Goal: Task Accomplishment & Management: Manage account settings

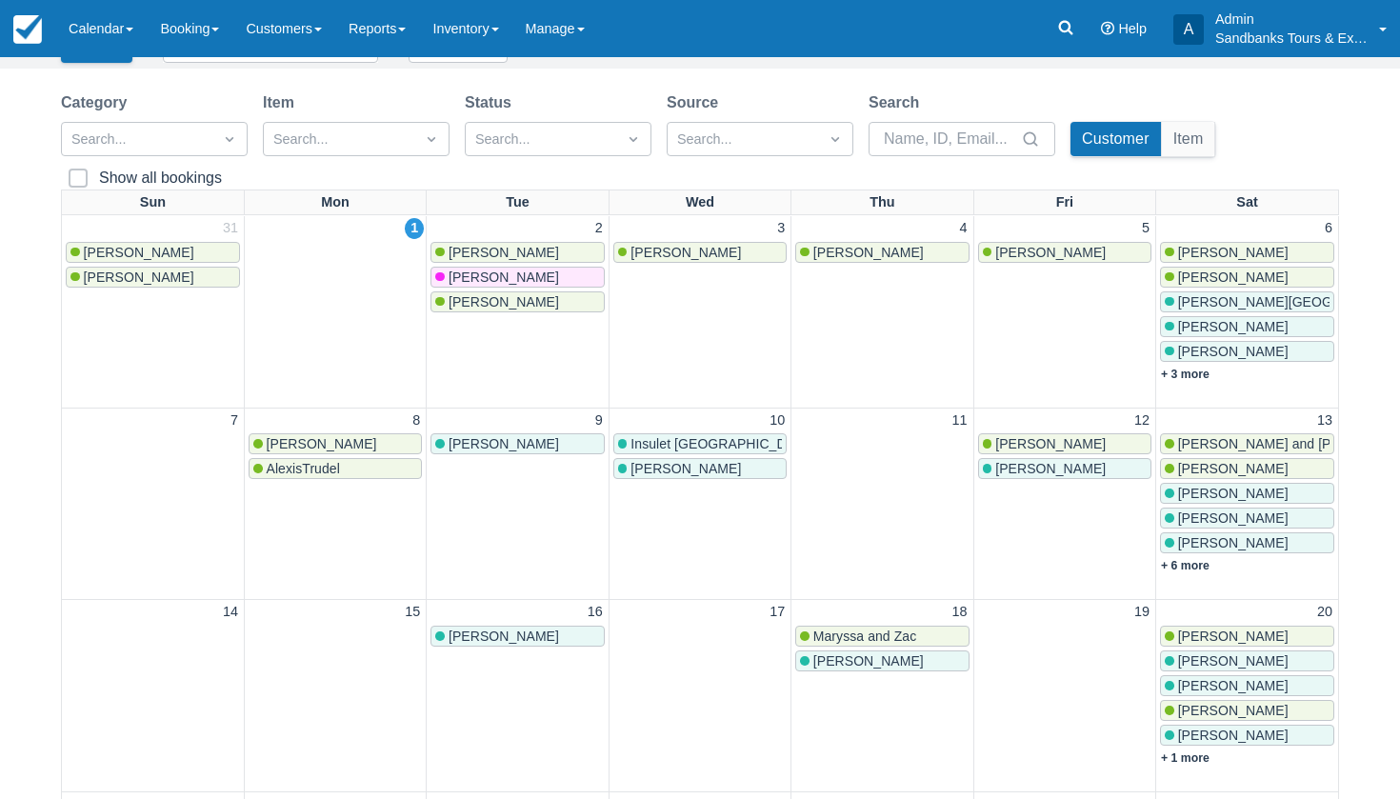
scroll to position [122, 0]
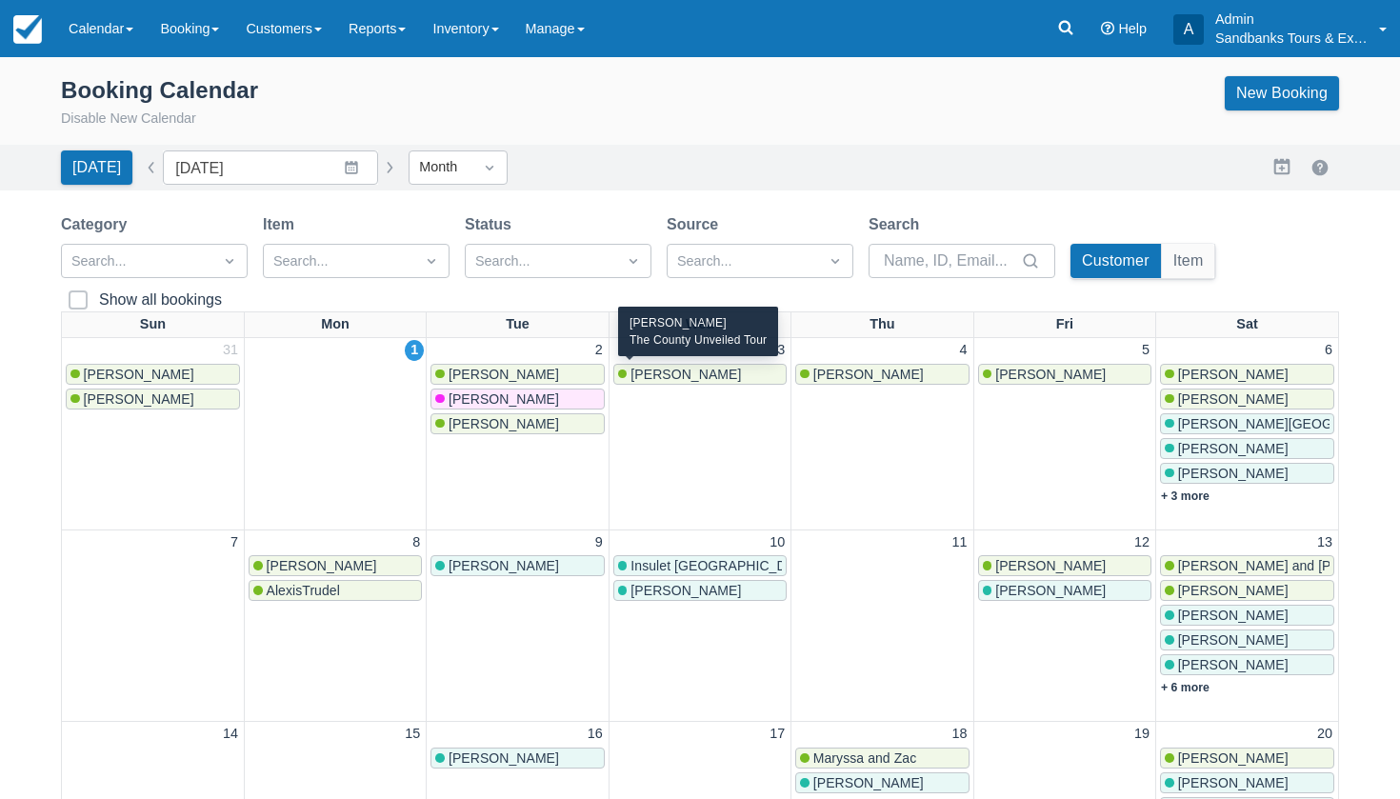
click at [653, 370] on span "[PERSON_NAME]" at bounding box center [686, 374] width 111 height 15
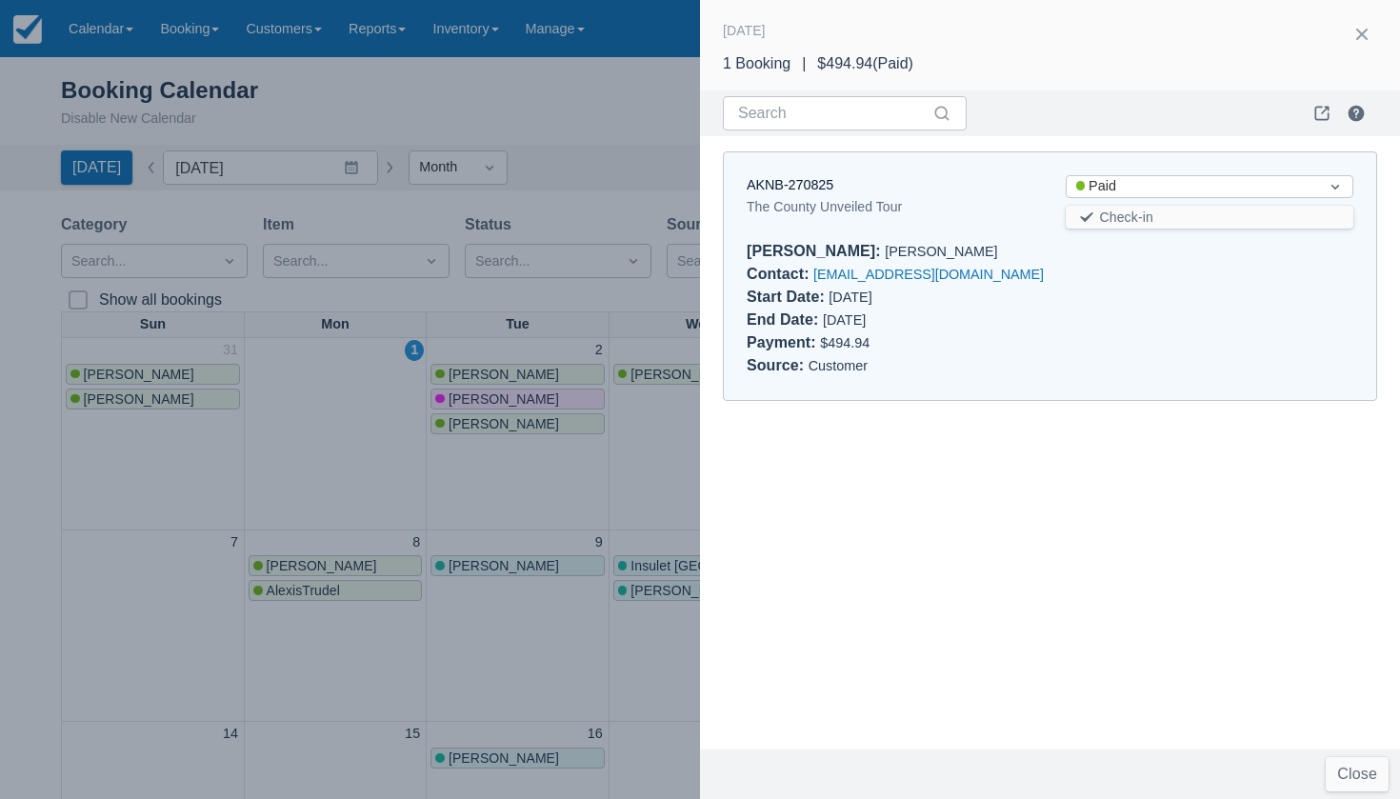
click at [767, 191] on div "AKNB-270825" at bounding box center [891, 185] width 289 height 21
click at [768, 186] on link "AKNB-270825" at bounding box center [790, 184] width 87 height 15
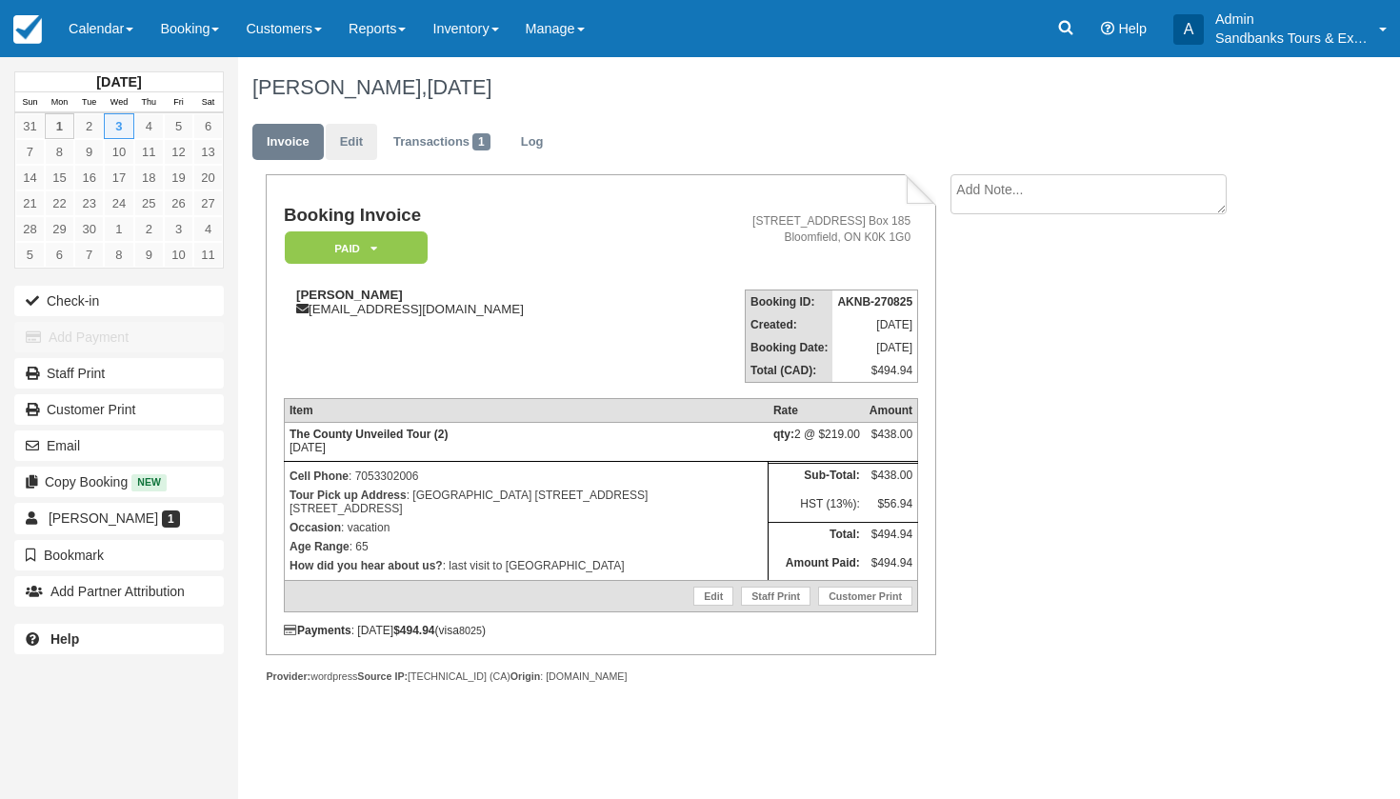
click at [356, 151] on link "Edit" at bounding box center [351, 142] width 51 height 37
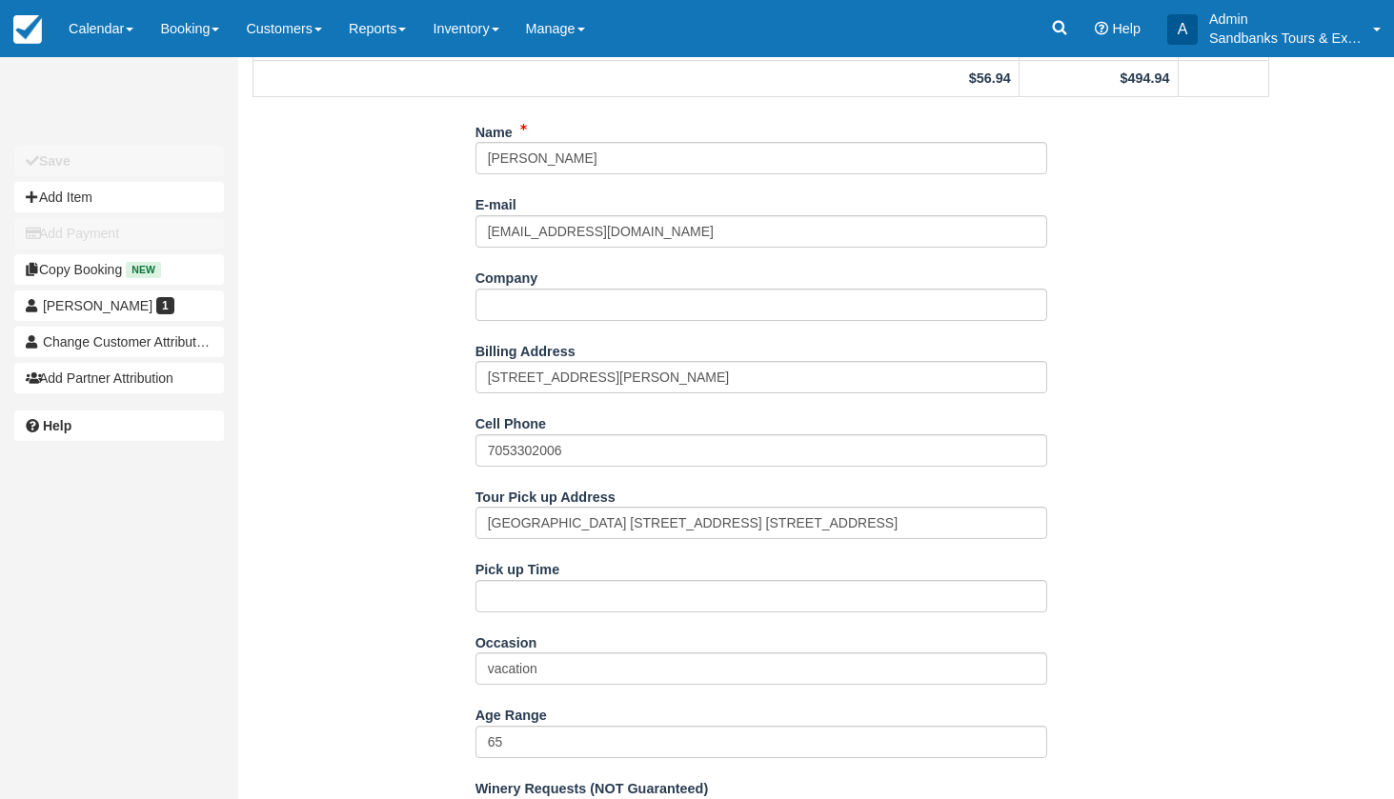
scroll to position [295, 0]
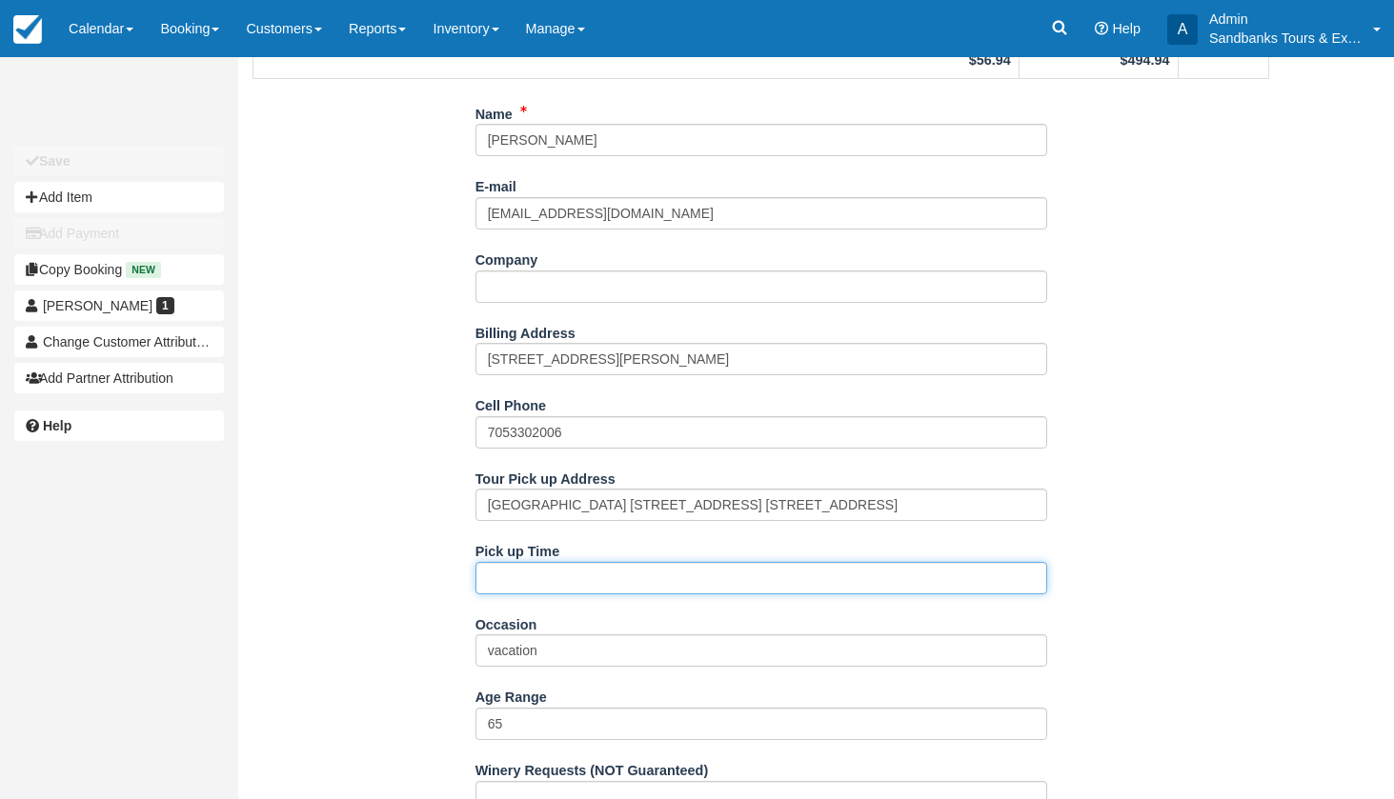
click at [525, 578] on input "Pick up Time" at bounding box center [761, 578] width 572 height 32
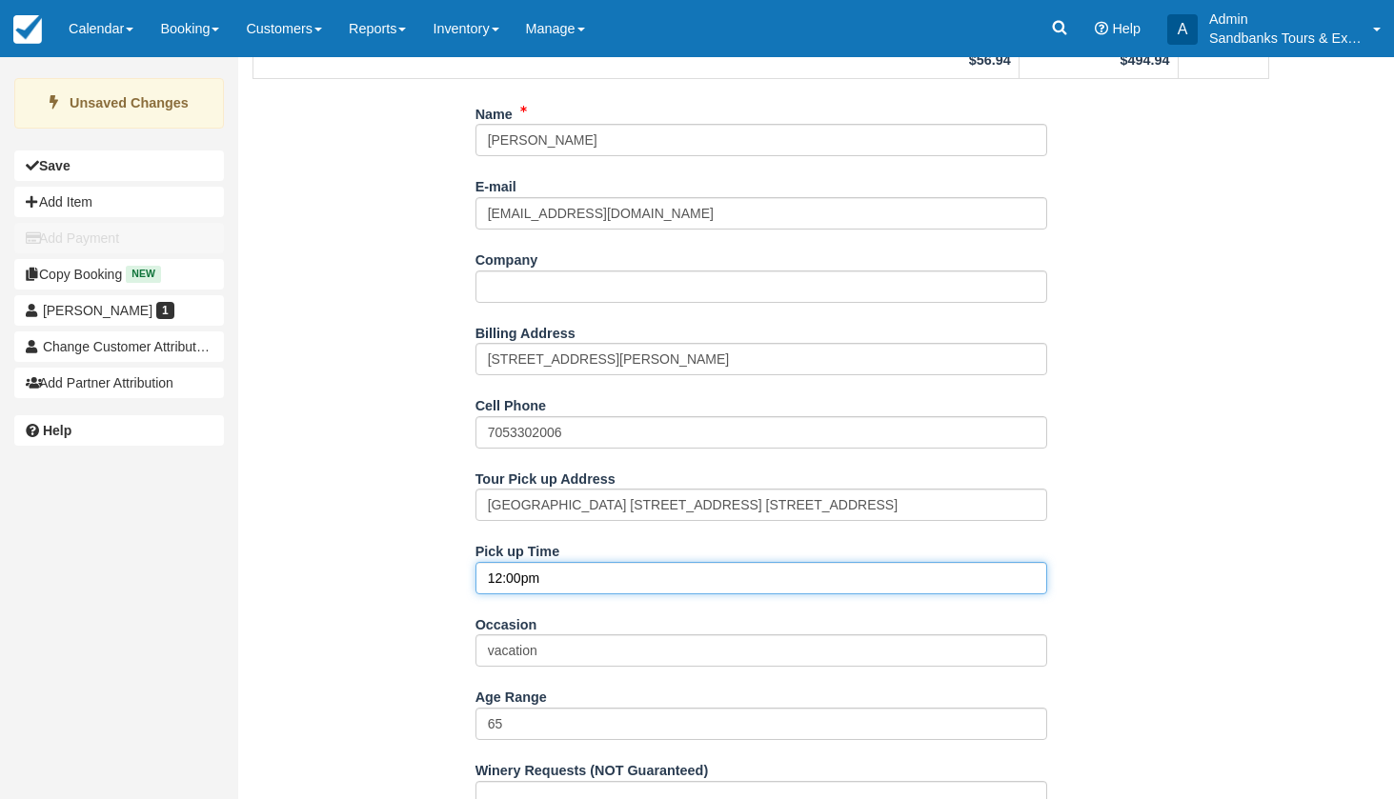
type input "12:00pm"
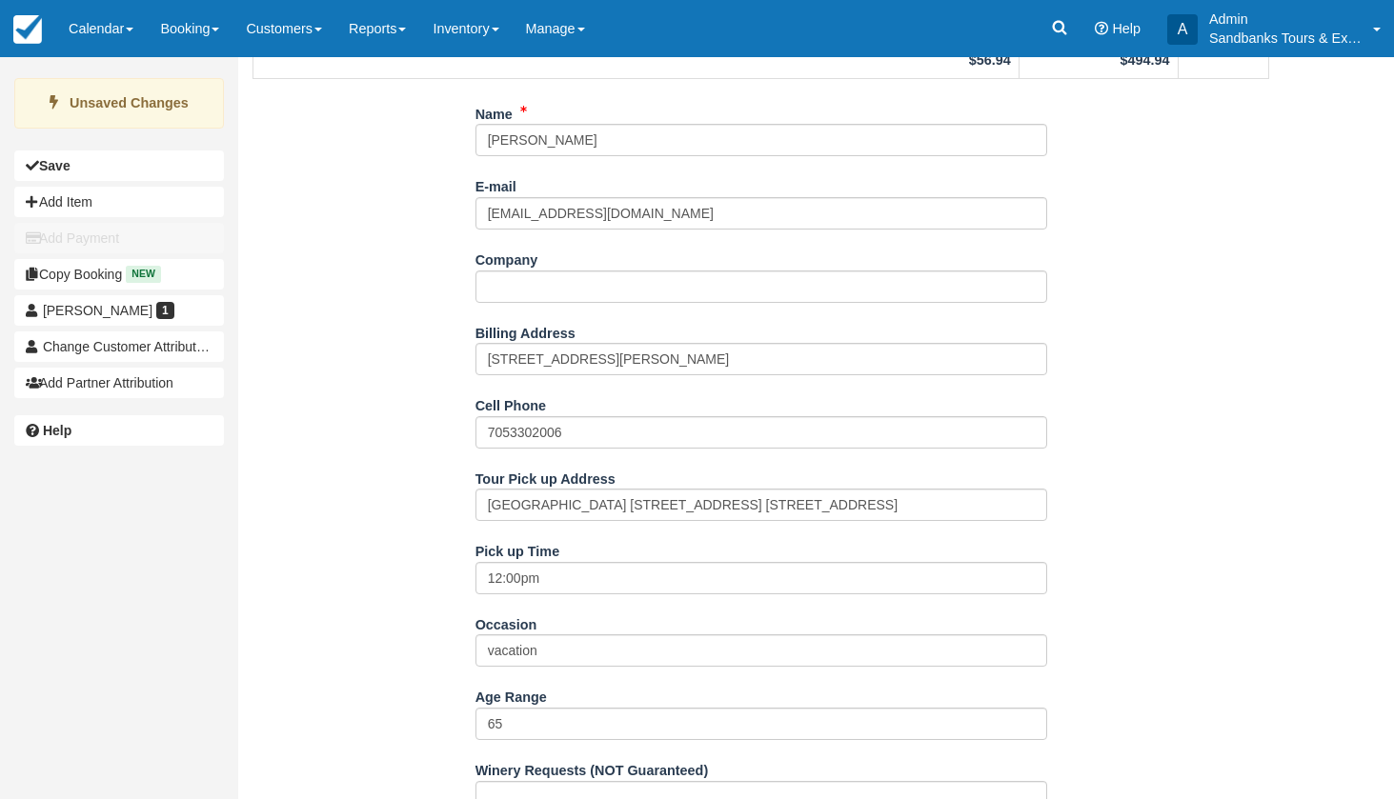
click at [390, 633] on div "Name Ron Pike E-mail yandrpike@gmail.com Did you mean ? Company Billing Address…" at bounding box center [760, 773] width 1045 height 1351
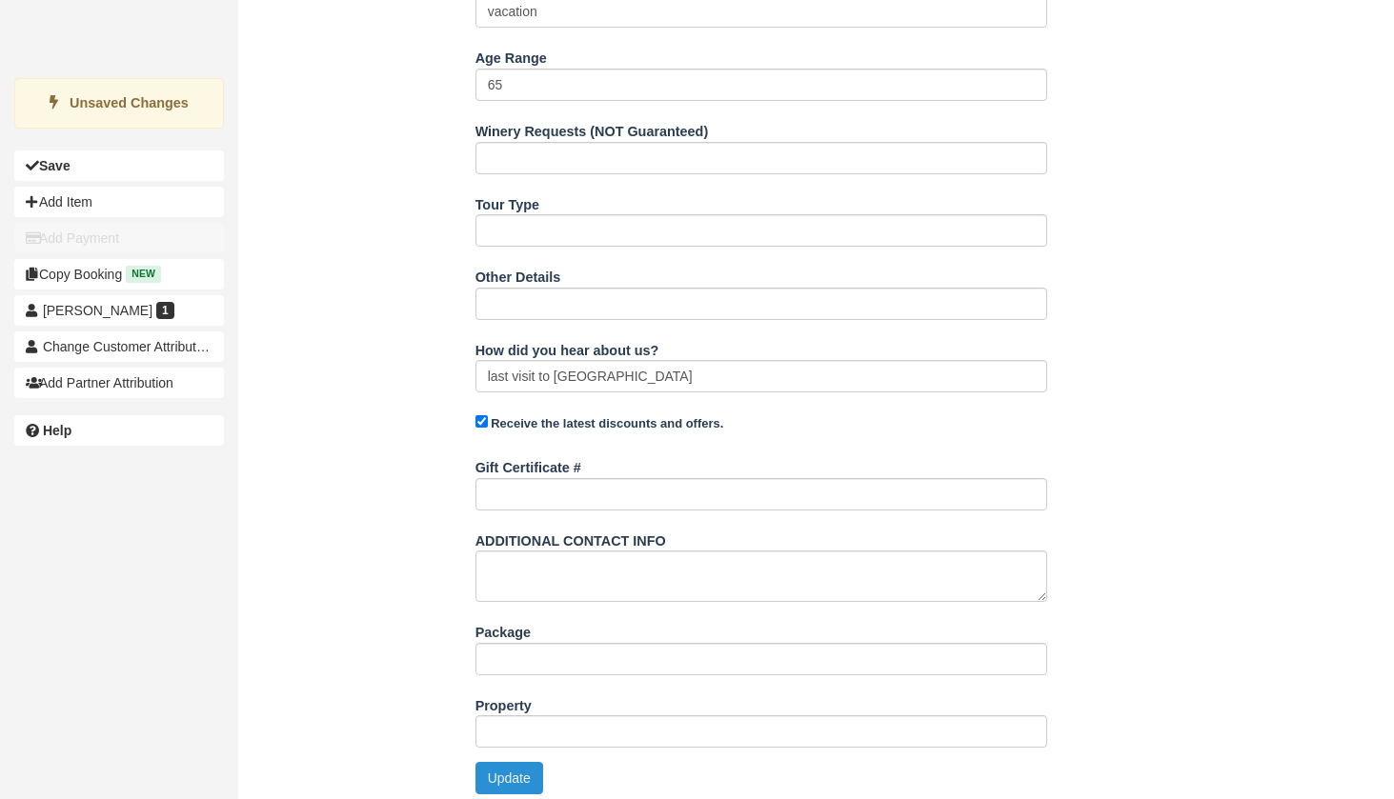
scroll to position [934, 0]
click at [512, 766] on button "Update" at bounding box center [509, 779] width 68 height 32
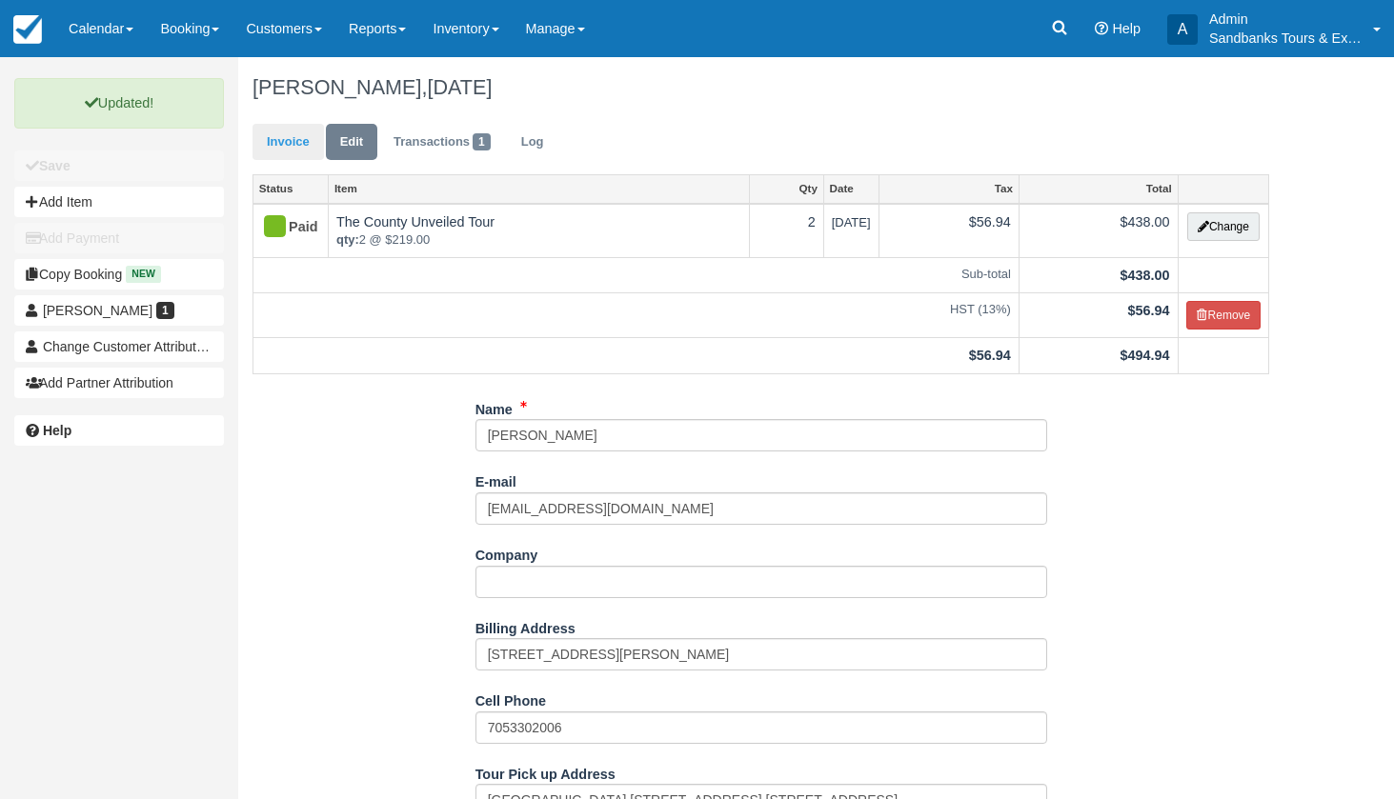
scroll to position [0, 0]
click at [287, 146] on link "Invoice" at bounding box center [287, 142] width 71 height 37
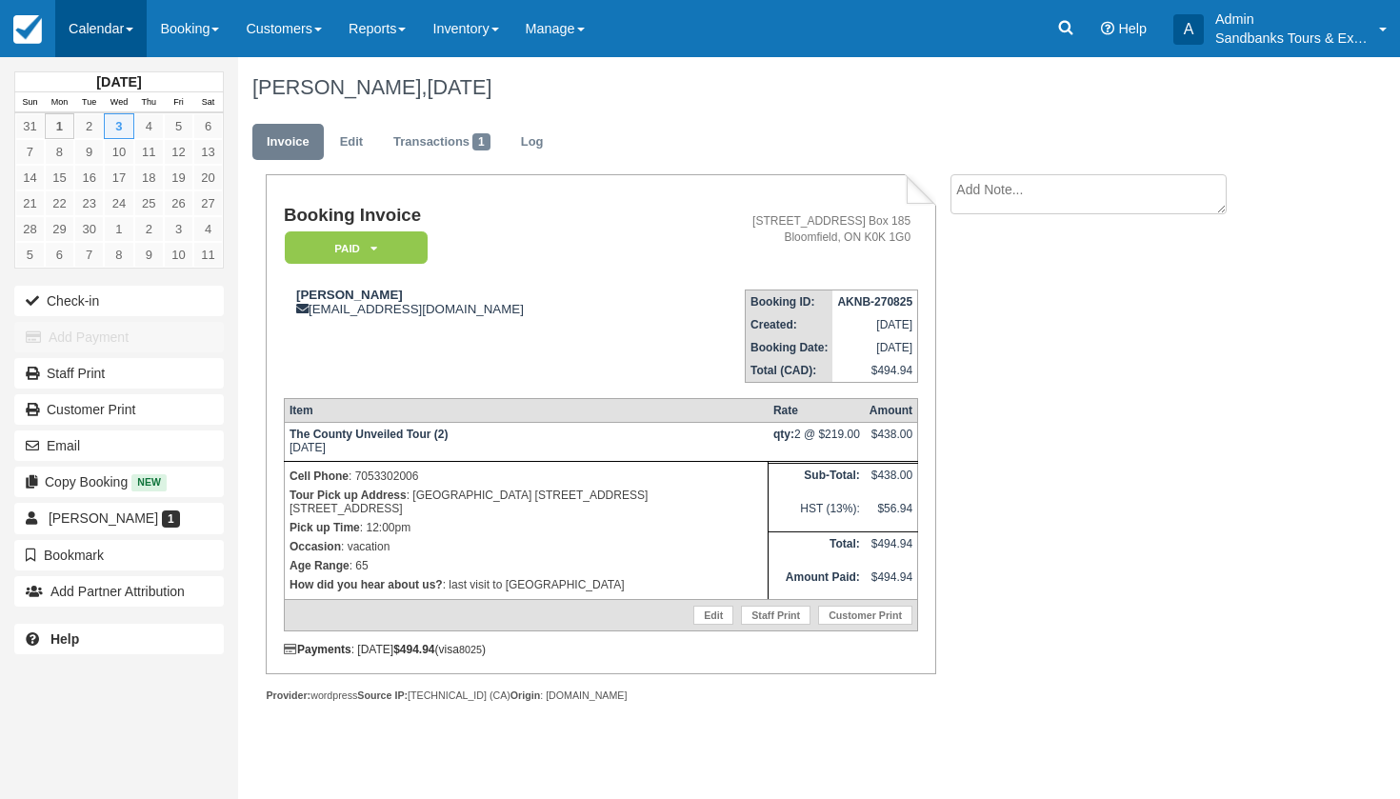
click at [95, 19] on link "Calendar" at bounding box center [100, 28] width 91 height 57
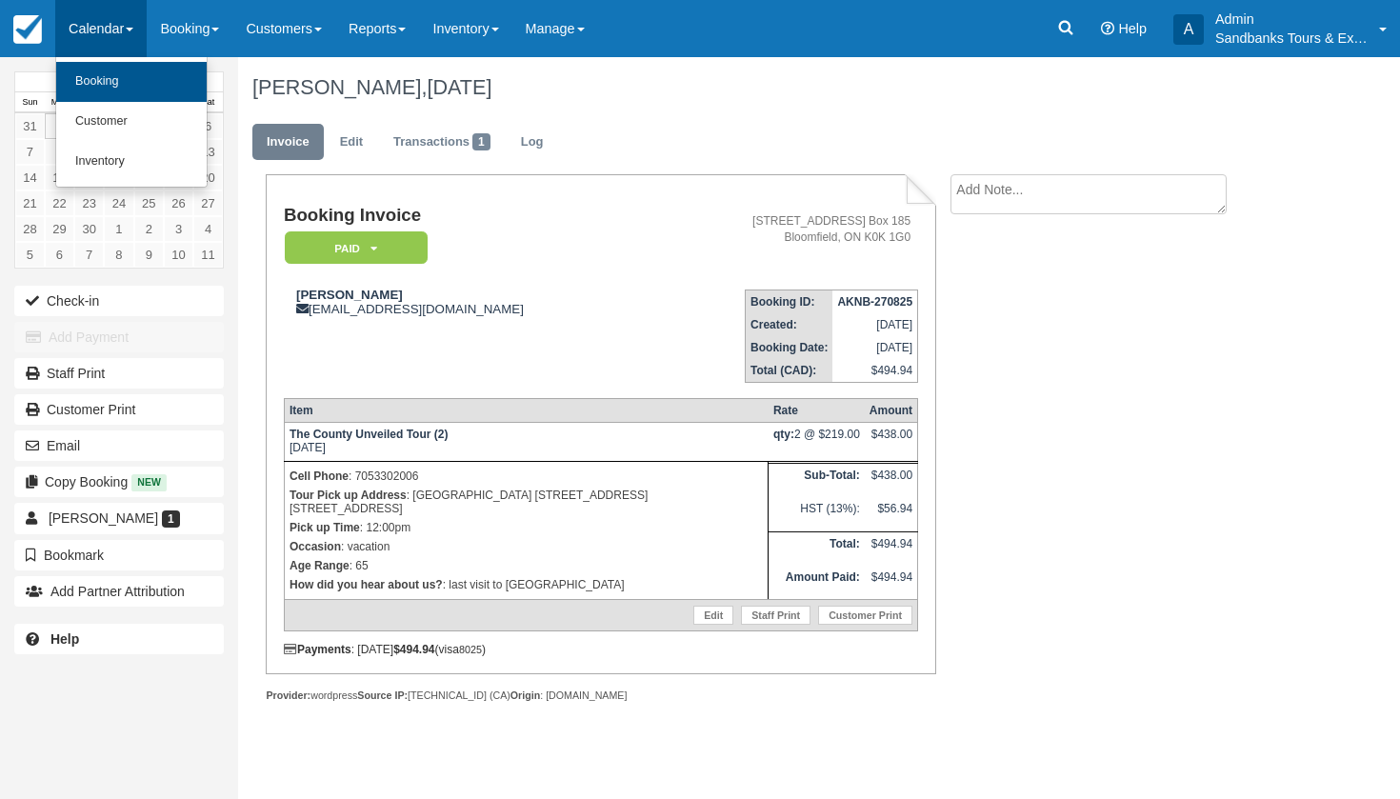
click at [111, 86] on link "Booking" at bounding box center [131, 82] width 151 height 40
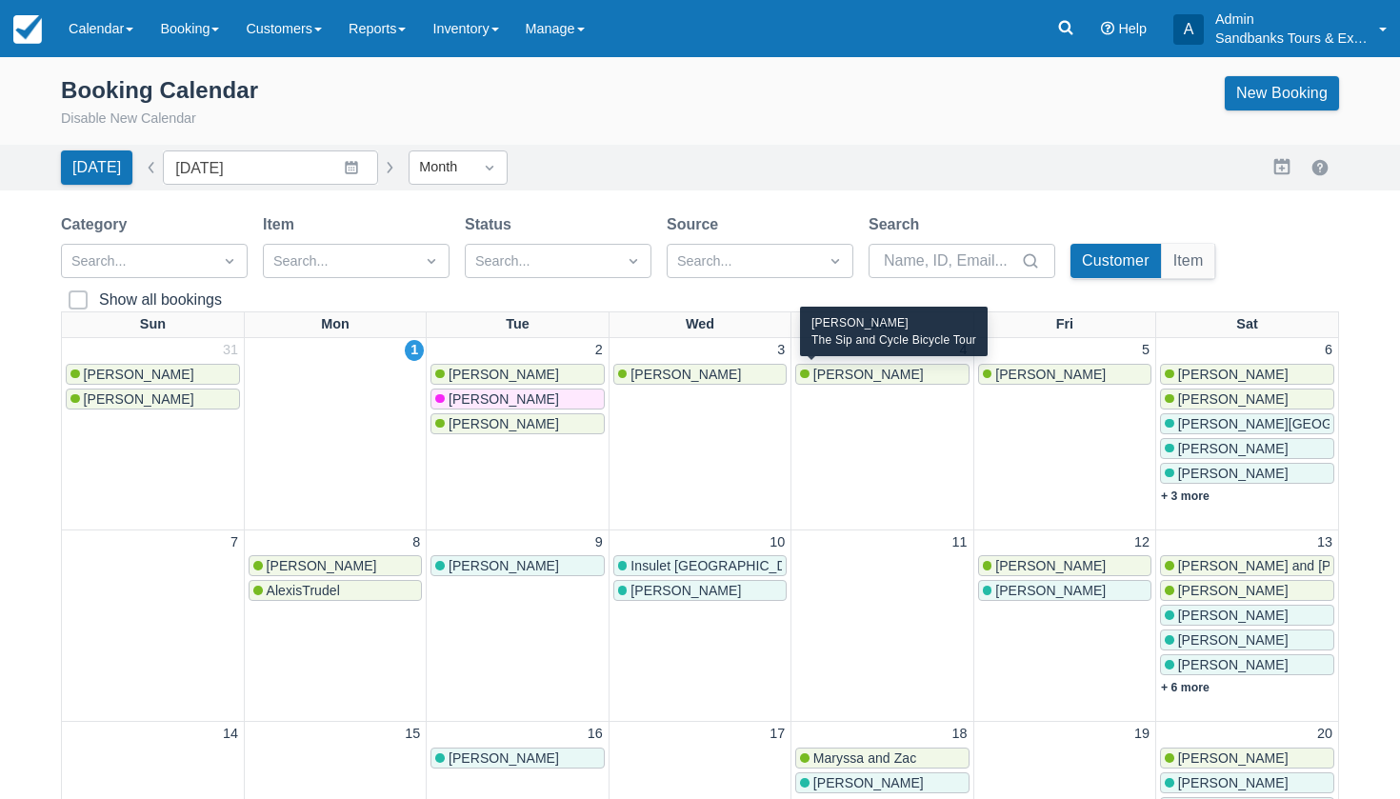
click at [863, 374] on span "[PERSON_NAME]" at bounding box center [869, 374] width 111 height 15
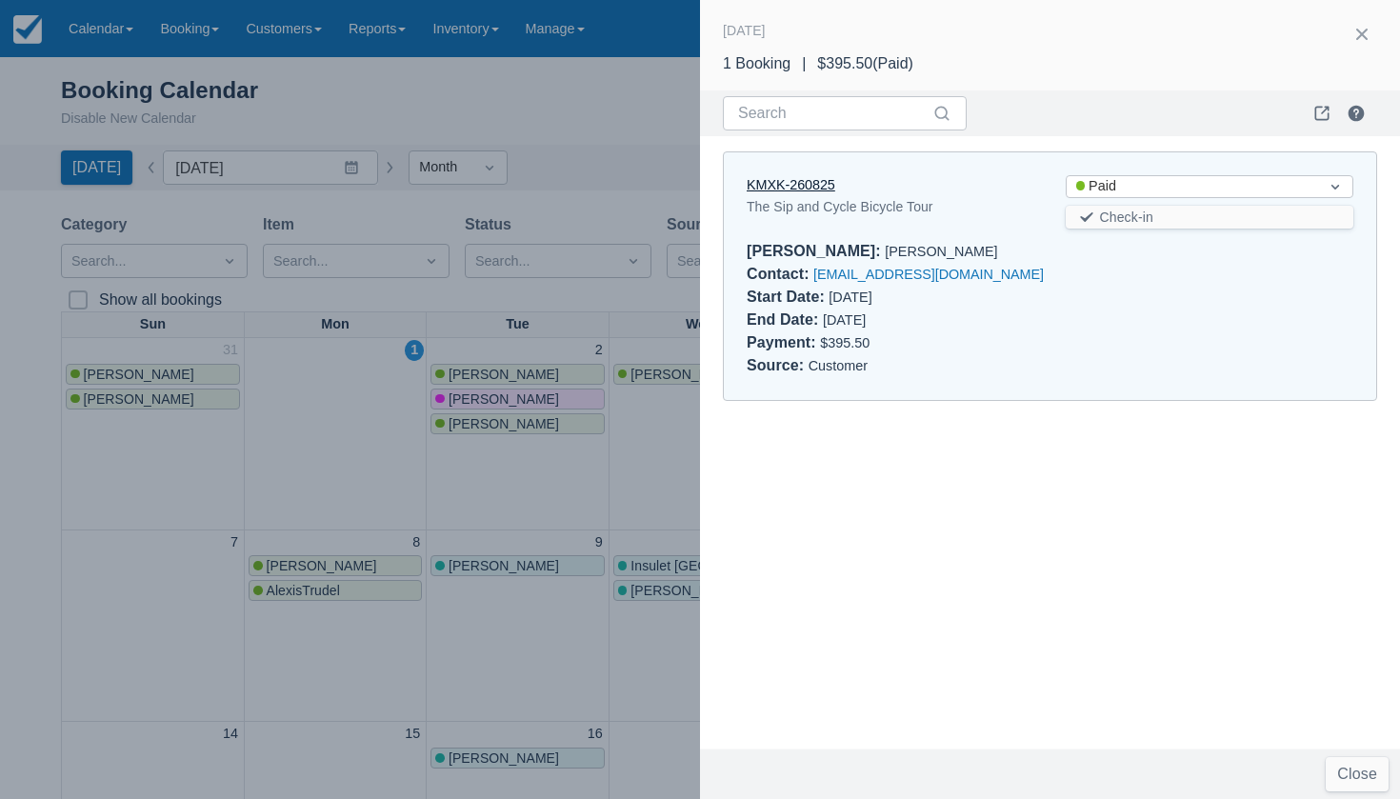
click at [813, 179] on link "KMXK-260825" at bounding box center [791, 184] width 89 height 15
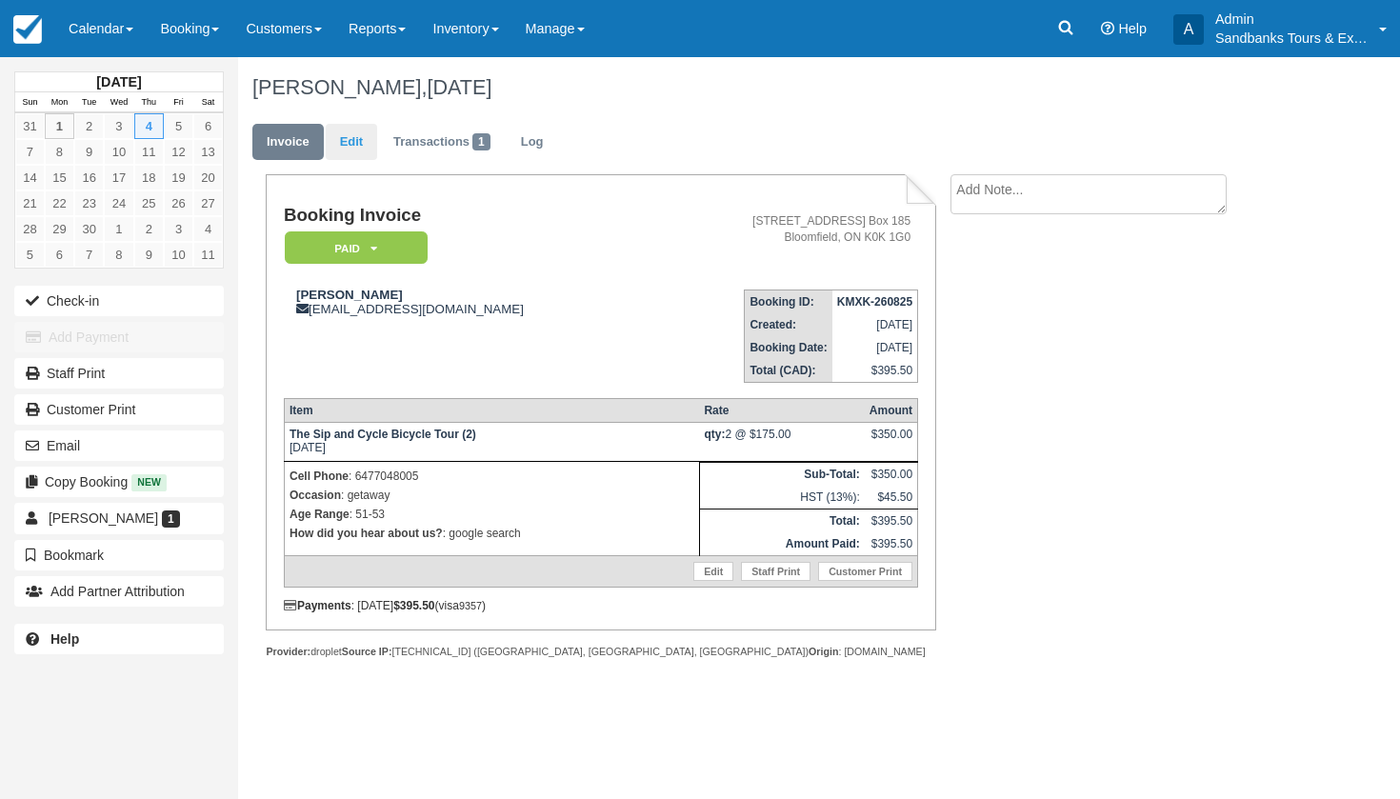
click at [363, 138] on link "Edit" at bounding box center [351, 142] width 51 height 37
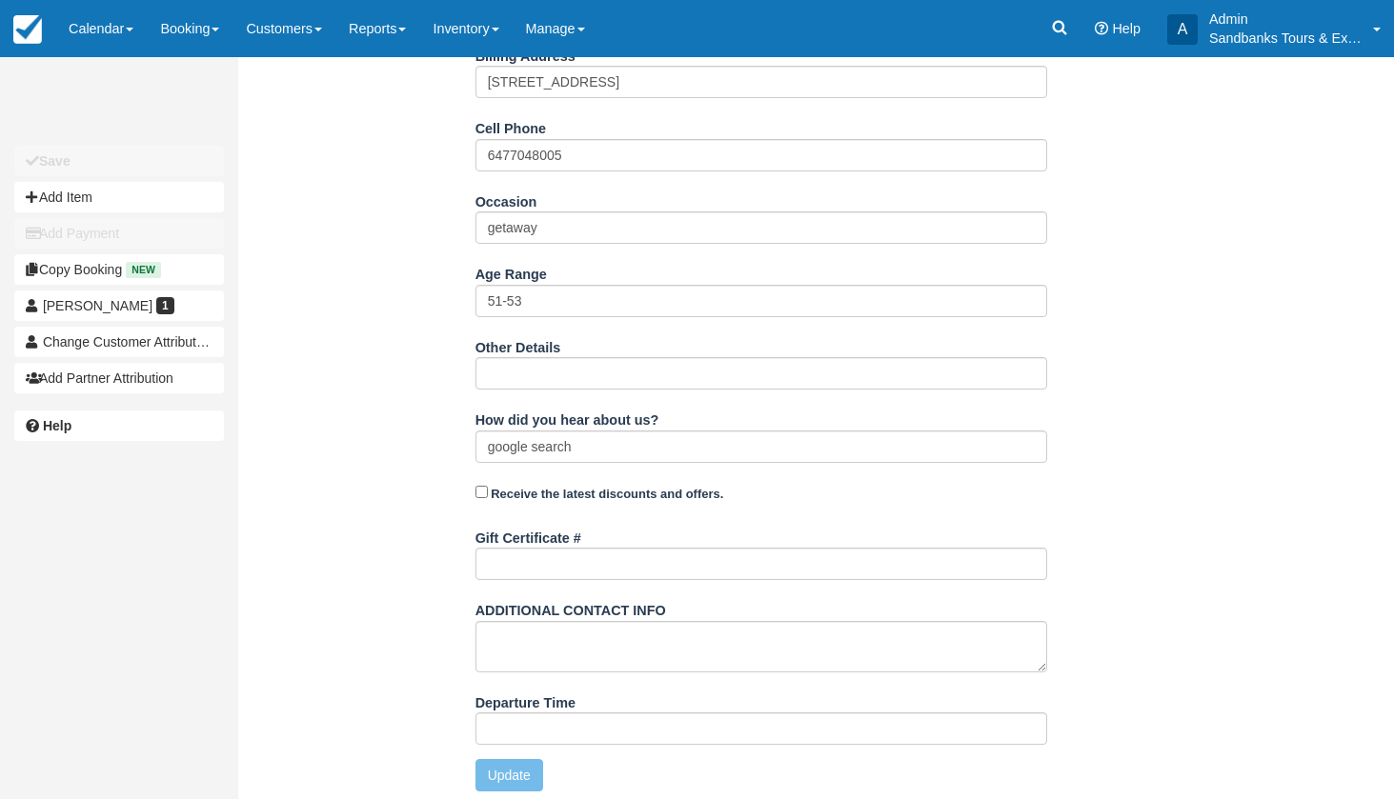
scroll to position [572, 0]
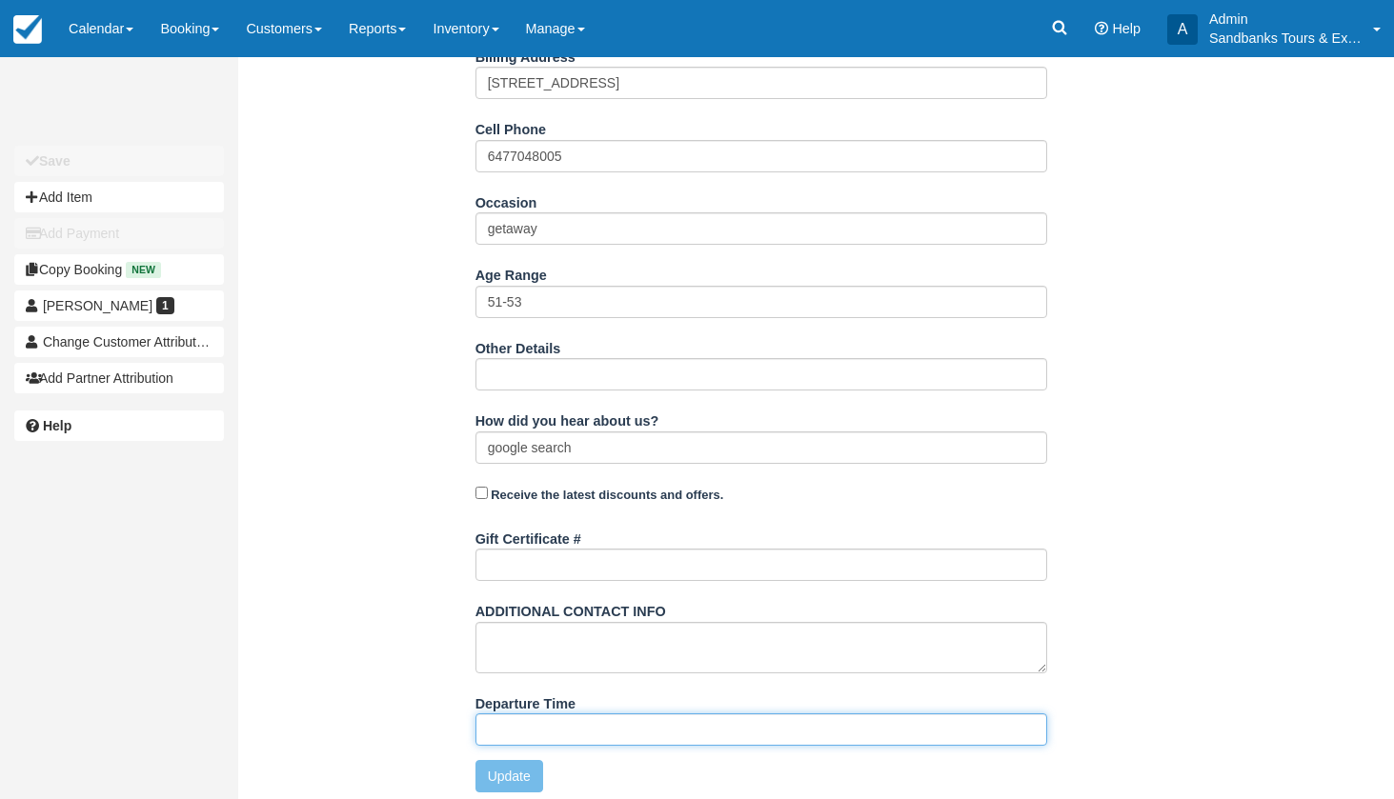
click at [533, 725] on input "Departure Time" at bounding box center [761, 729] width 572 height 32
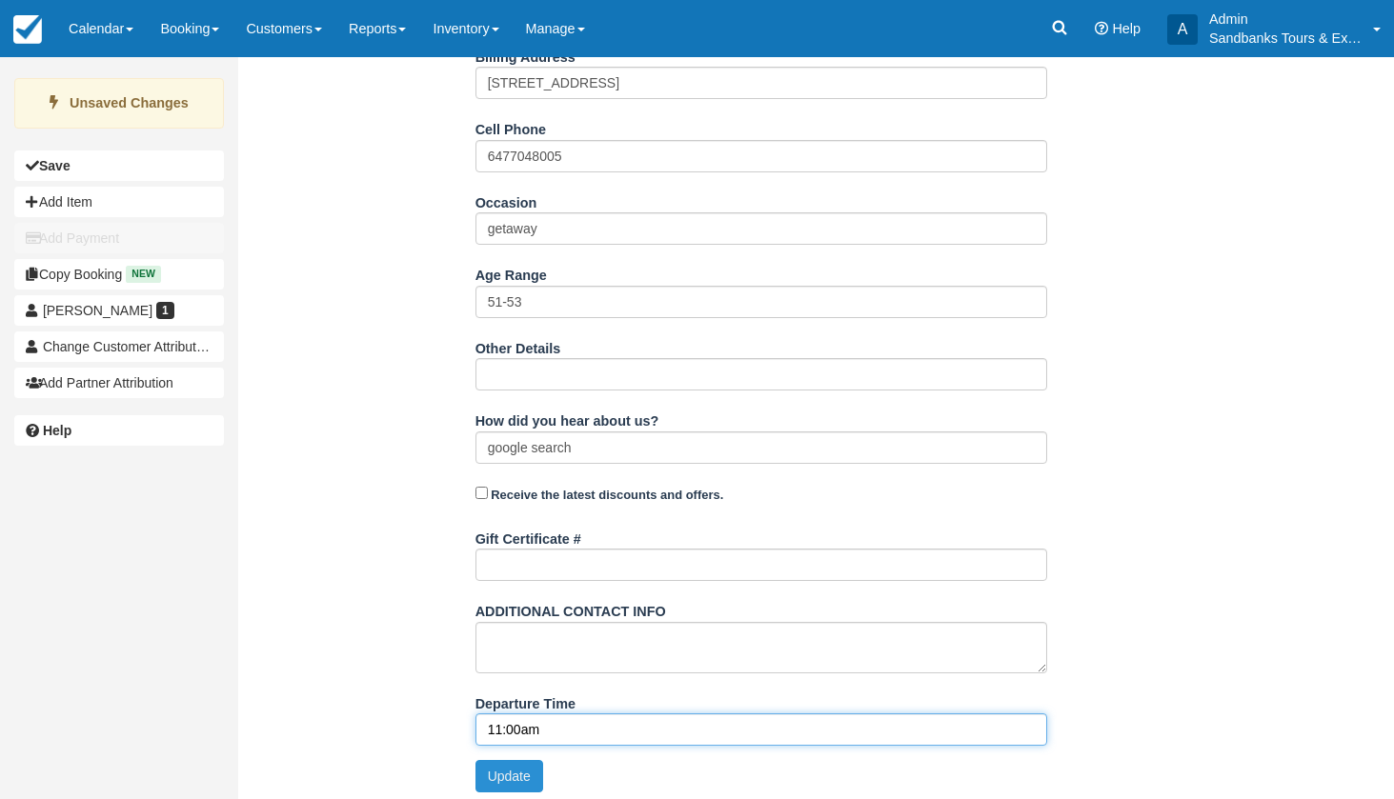
type input "11:00am"
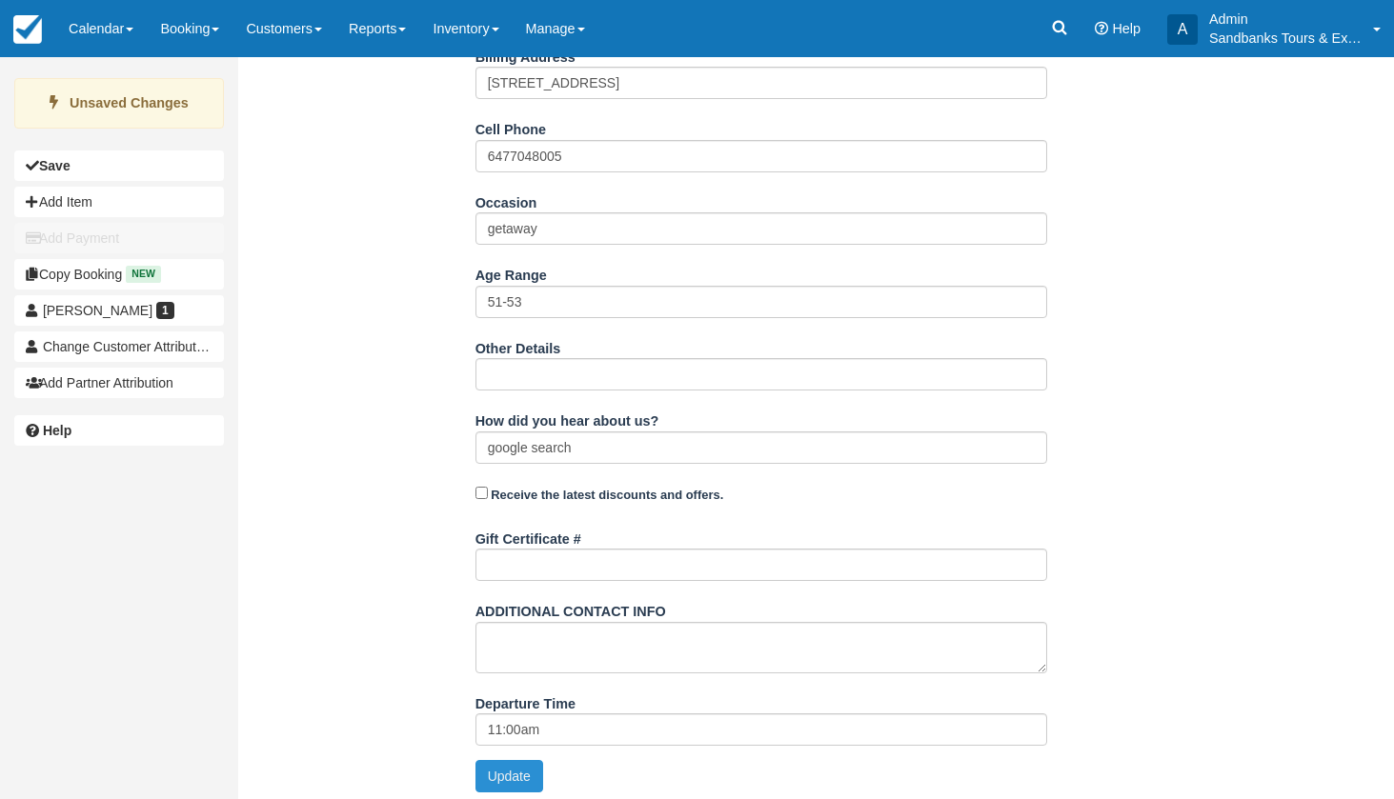
click at [521, 771] on button "Update" at bounding box center [509, 776] width 68 height 32
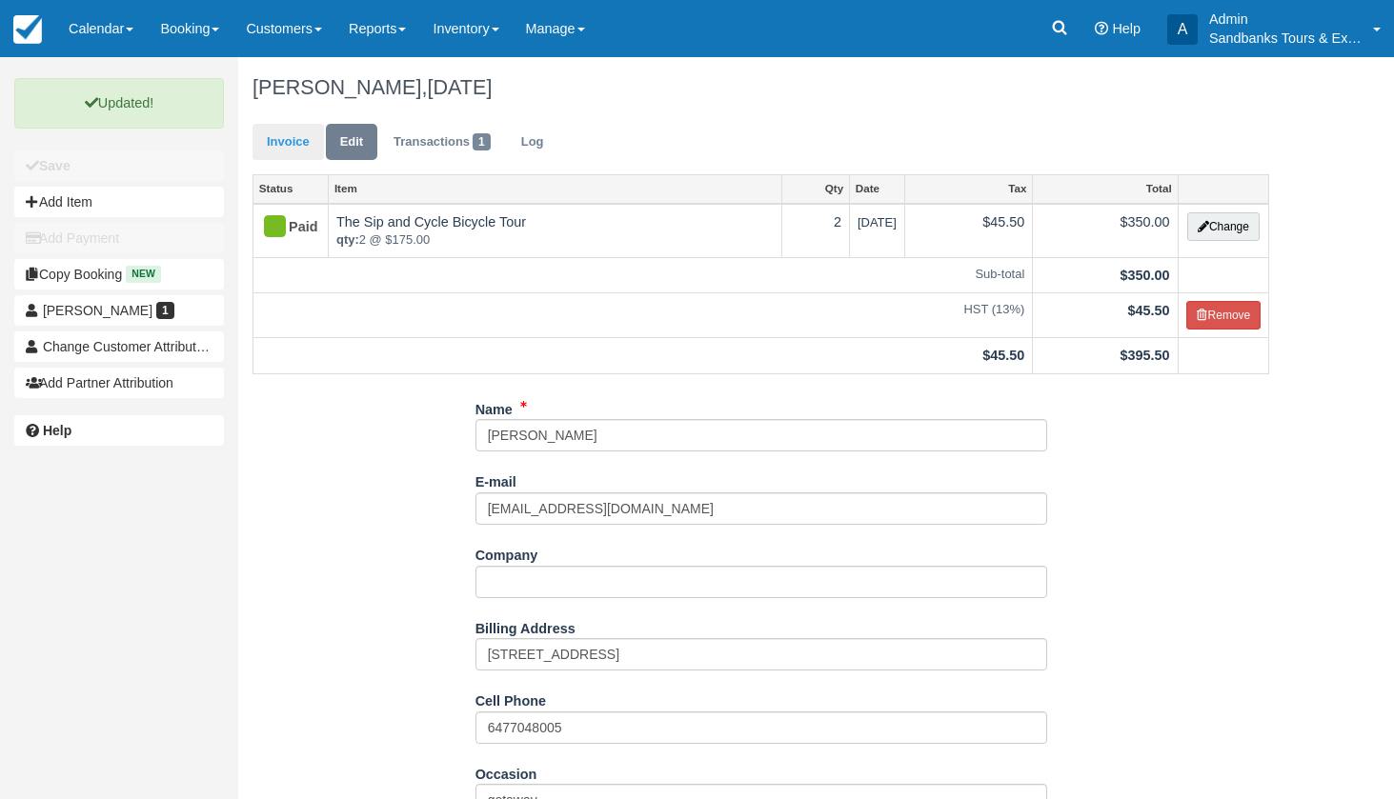
scroll to position [0, 0]
click at [274, 134] on link "Invoice" at bounding box center [287, 142] width 71 height 37
